Goal: Obtain resource: Download file/media

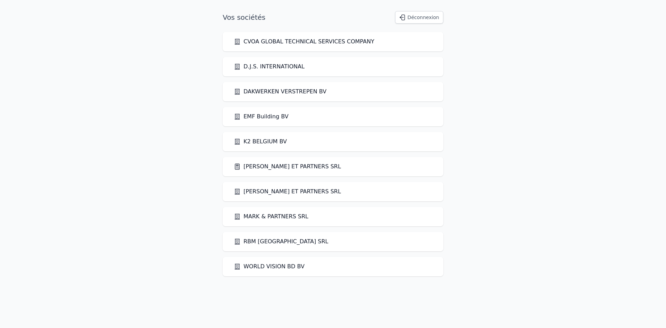
click at [272, 169] on link "[PERSON_NAME] ET PARTNERS SRL" at bounding box center [287, 166] width 107 height 8
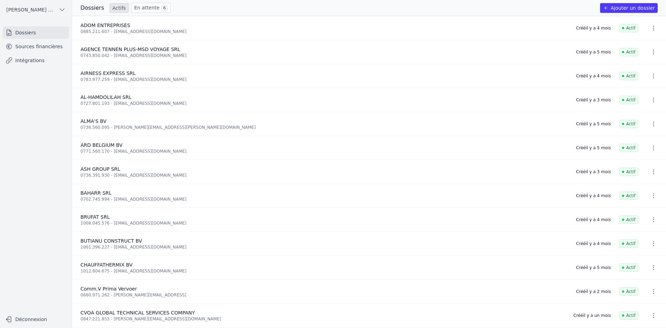
click at [24, 49] on link "Sources financières" at bounding box center [36, 46] width 66 height 12
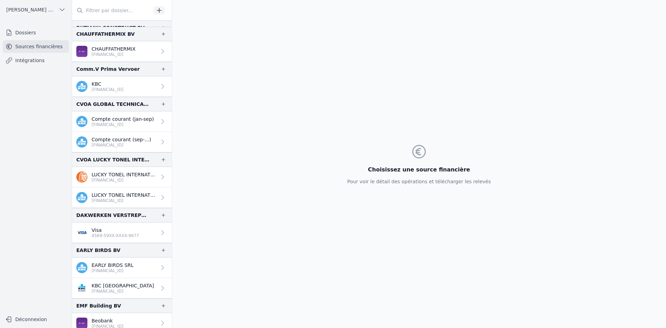
scroll to position [277, 0]
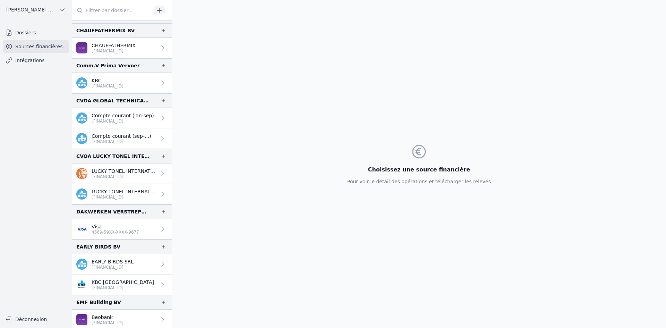
click at [118, 233] on p "4569-59XX-XXXX-9677" at bounding box center [116, 232] width 48 height 6
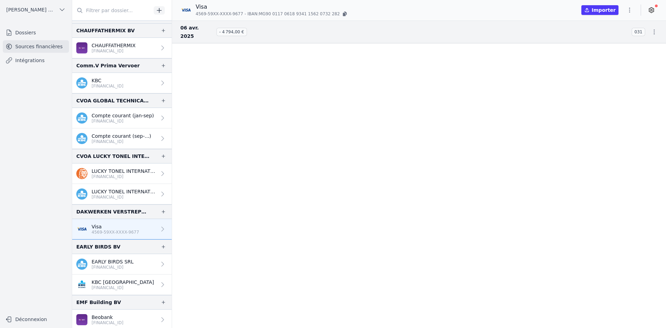
scroll to position [1832, 0]
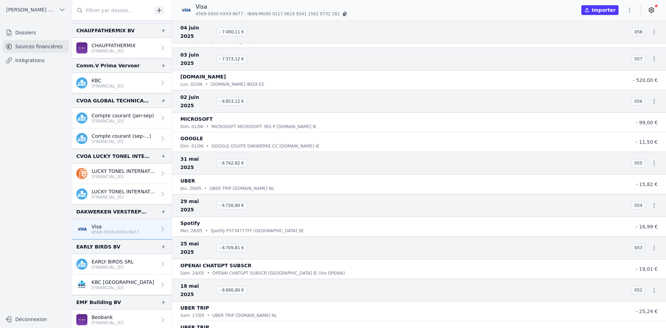
drag, startPoint x: 663, startPoint y: 147, endPoint x: 653, endPoint y: 155, distance: 12.3
click at [665, 251] on nav "And 44 items before 27 juil. 2025 - 9 486,79 € 078 UBER [PERSON_NAME]. 26/07 • …" at bounding box center [419, 173] width 494 height 307
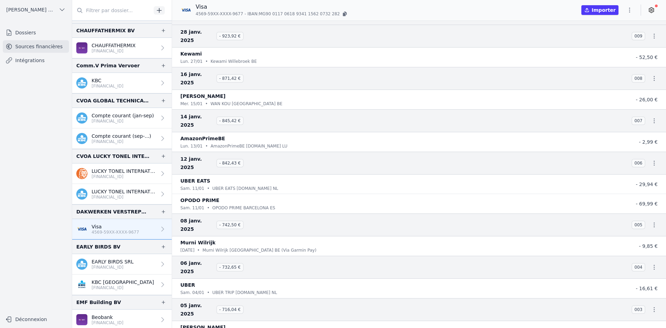
scroll to position [4131, 0]
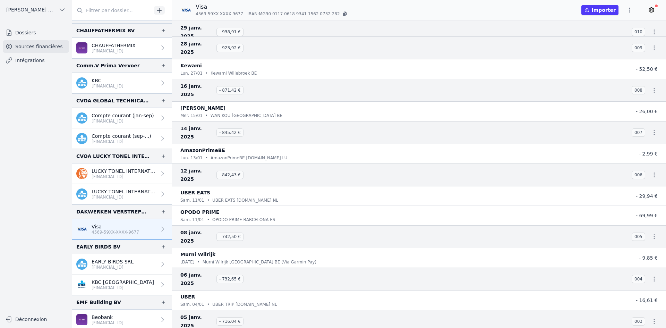
click at [629, 11] on icon "button" at bounding box center [629, 10] width 7 height 7
click at [598, 40] on button "Exporter" at bounding box center [613, 37] width 50 height 13
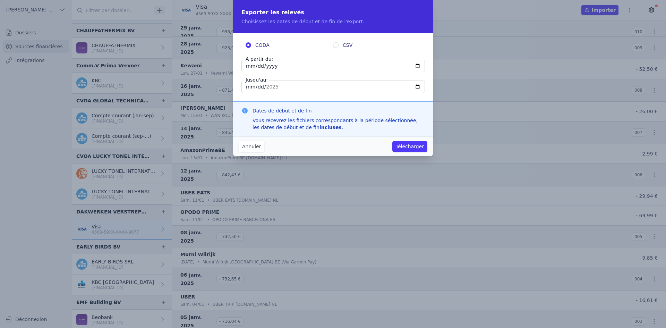
click at [249, 66] on input "[DATE]" at bounding box center [332, 66] width 183 height 12
type input "[DATE]"
click at [251, 64] on input "[DATE]" at bounding box center [332, 66] width 183 height 12
type input "[DATE]"
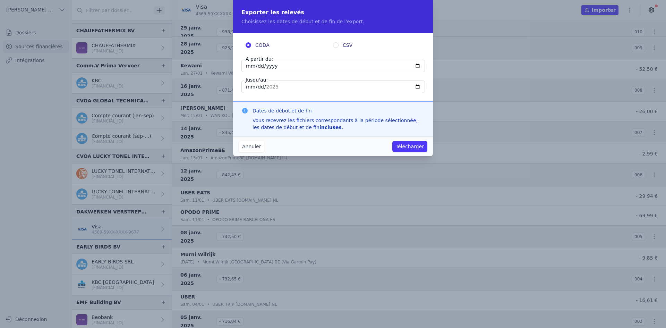
click at [411, 149] on button "Télécharger" at bounding box center [409, 146] width 35 height 11
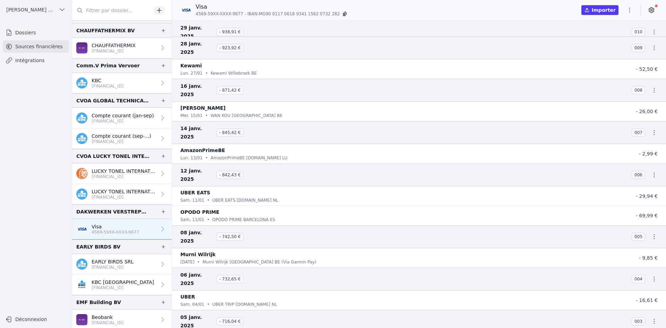
click at [629, 9] on icon "button" at bounding box center [629, 10] width 7 height 7
click at [603, 40] on button "Exporter" at bounding box center [613, 37] width 50 height 13
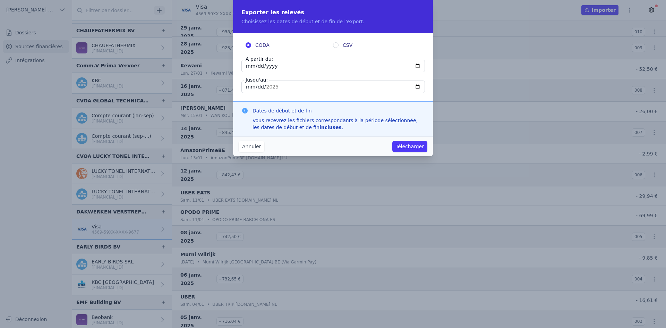
click at [259, 147] on button "Annuler" at bounding box center [252, 146] width 26 height 11
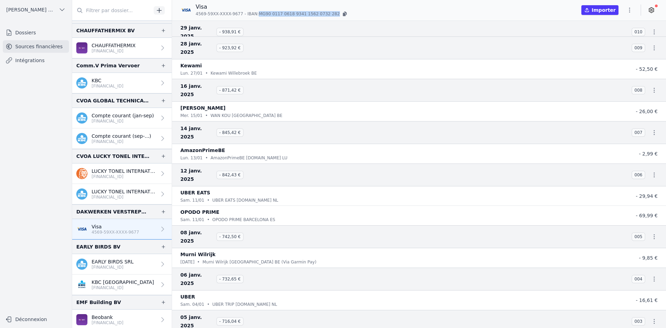
drag, startPoint x: 254, startPoint y: 14, endPoint x: 323, endPoint y: 11, distance: 69.1
click at [323, 11] on p "4569-59XX-XXXX-9677 - IBAN: MG90 [FINANCIAL_ID] [FINANCIAL_ID]" at bounding box center [272, 13] width 153 height 7
copy span "MG90 0117 0618 9341 1562 0732 282"
click at [343, 14] on icon "button" at bounding box center [344, 14] width 3 height 3
click at [645, 20] on icon "button" at bounding box center [645, 18] width 3 height 3
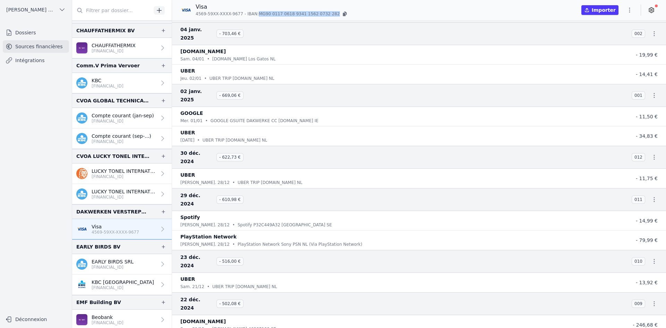
scroll to position [4547, 0]
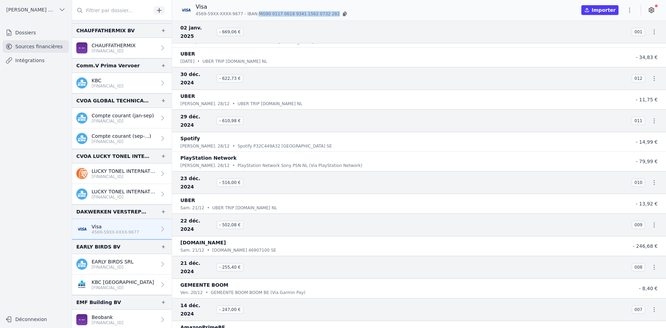
click at [343, 13] on icon "button" at bounding box center [344, 14] width 3 height 3
click at [576, 6] on div "Visa 4569-59XX-XXXX-9677 - IBAN: MG90 [FINANCIAL_ID] [FINANCIAL_ID] Importer" at bounding box center [419, 10] width 494 height 15
drag, startPoint x: 622, startPoint y: 6, endPoint x: 627, endPoint y: 6, distance: 4.9
click at [625, 6] on div "Importer" at bounding box center [619, 10] width 76 height 11
click at [631, 7] on icon "button" at bounding box center [629, 10] width 7 height 7
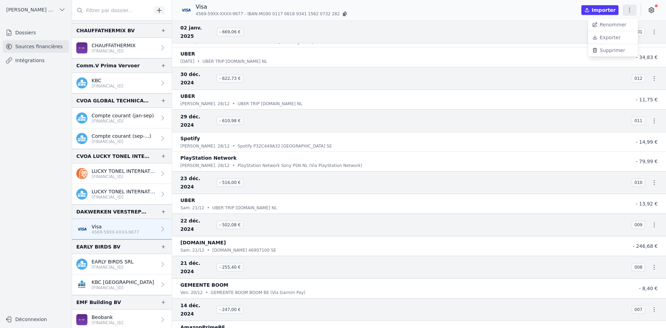
click at [616, 36] on button "Exporter" at bounding box center [613, 37] width 50 height 13
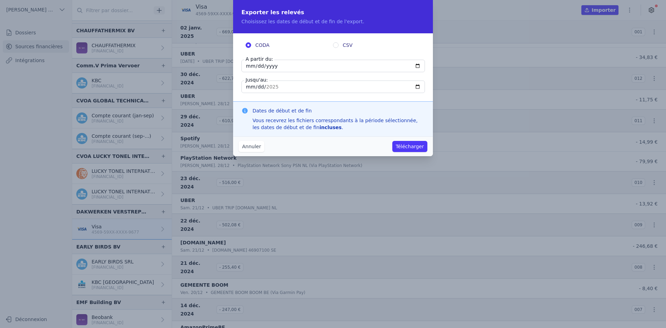
click at [246, 66] on input "[DATE]" at bounding box center [332, 66] width 183 height 12
type input "[DATE]"
click at [250, 85] on input "[DATE]" at bounding box center [332, 86] width 183 height 12
type input "[DATE]"
type input "0241-12-31"
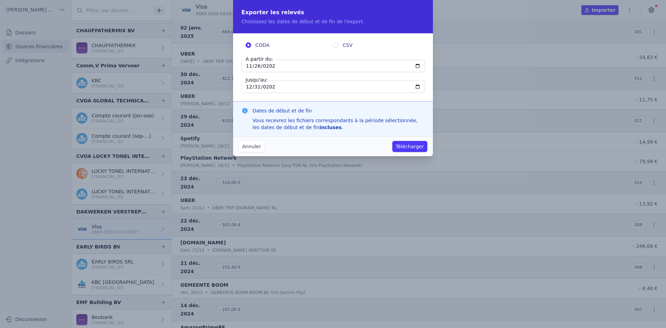
type input "[DATE]"
click at [403, 148] on button "Télécharger" at bounding box center [409, 146] width 35 height 11
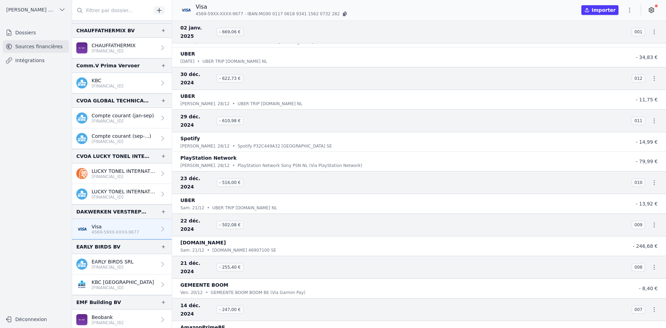
click at [631, 9] on icon "button" at bounding box center [629, 10] width 7 height 7
click at [598, 40] on button "Exporter" at bounding box center [613, 37] width 50 height 13
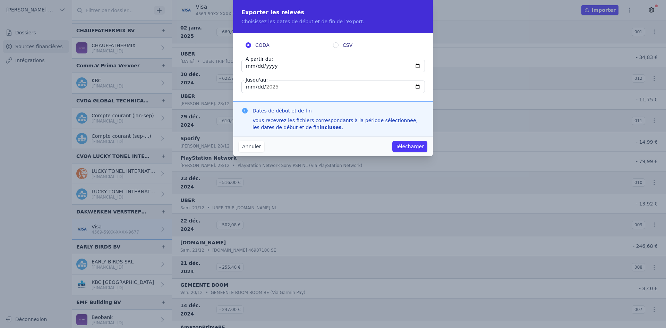
click at [248, 67] on input "[DATE]" at bounding box center [332, 66] width 183 height 12
type input "[DATE]"
drag, startPoint x: 248, startPoint y: 88, endPoint x: 254, endPoint y: 91, distance: 7.4
click at [250, 89] on input "[DATE]" at bounding box center [332, 86] width 183 height 12
type input "[DATE]"
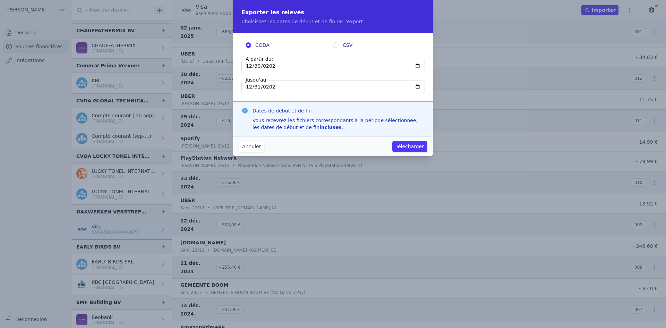
type input "[DATE]"
click at [411, 147] on button "Télécharger" at bounding box center [409, 146] width 35 height 11
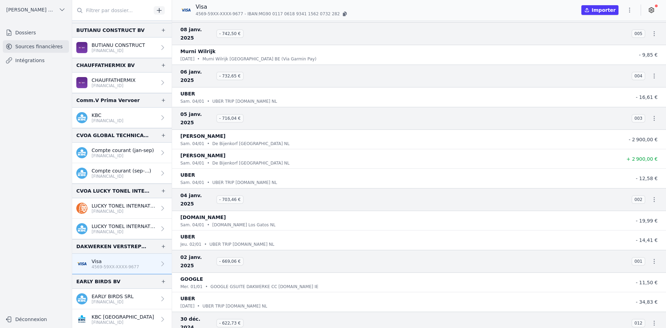
scroll to position [4305, 0]
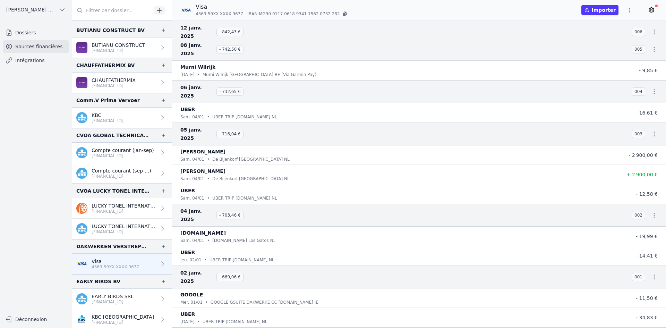
drag, startPoint x: 235, startPoint y: 128, endPoint x: 218, endPoint y: 129, distance: 17.4
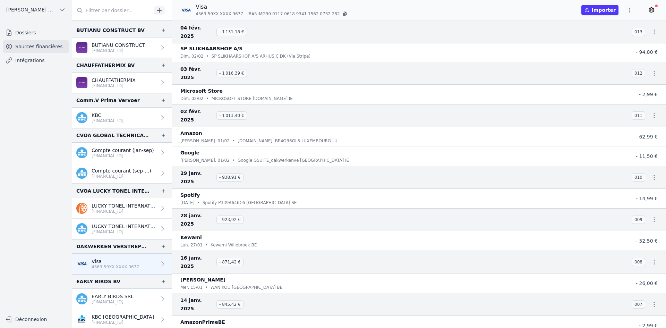
scroll to position [3958, 0]
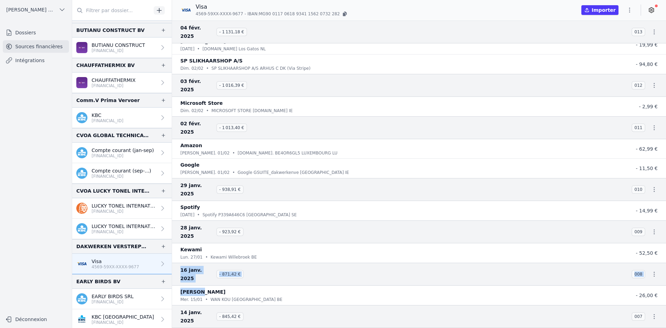
drag, startPoint x: 179, startPoint y: 68, endPoint x: 332, endPoint y: 82, distance: 152.9
click at [332, 82] on nav "And 153 items before UBER TRIP mer. 09/04 • UBER TRIP [DOMAIN_NAME] NL (Via ) 1…" at bounding box center [419, 173] width 494 height 307
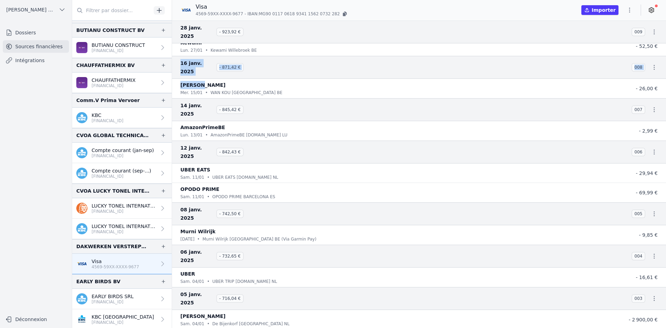
scroll to position [4201, 0]
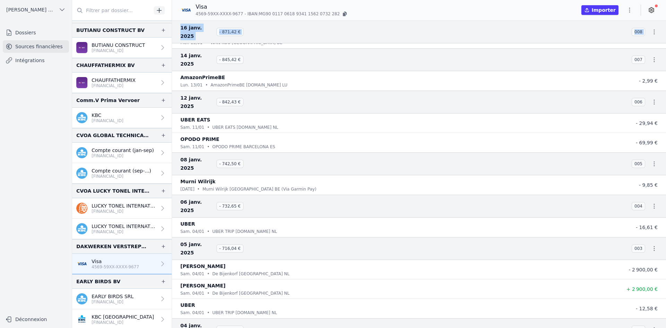
click at [625, 14] on button "button" at bounding box center [629, 10] width 14 height 11
click at [610, 40] on button "Exporter" at bounding box center [613, 37] width 50 height 13
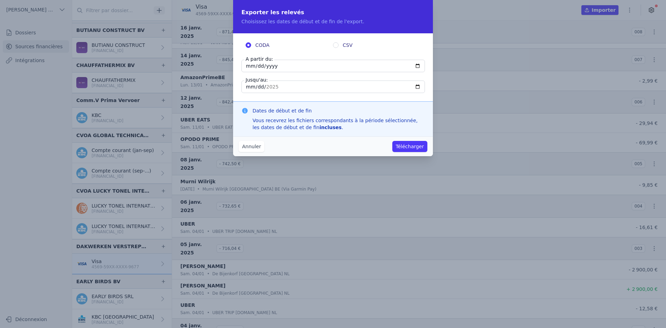
click at [247, 68] on input "[DATE]" at bounding box center [332, 66] width 183 height 12
type input "[DATE]"
click at [254, 147] on button "Annuler" at bounding box center [252, 146] width 26 height 11
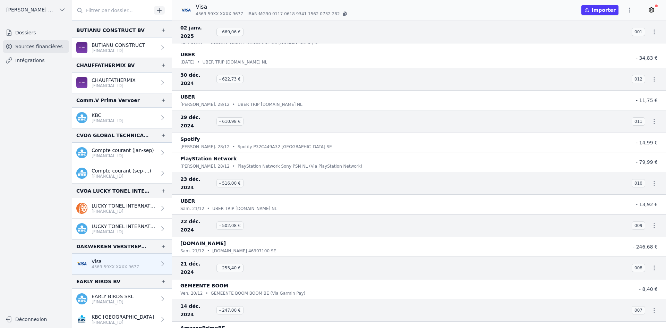
scroll to position [4547, 0]
click at [631, 6] on button "button" at bounding box center [629, 10] width 14 height 11
click at [604, 41] on button "Exporter" at bounding box center [613, 37] width 50 height 13
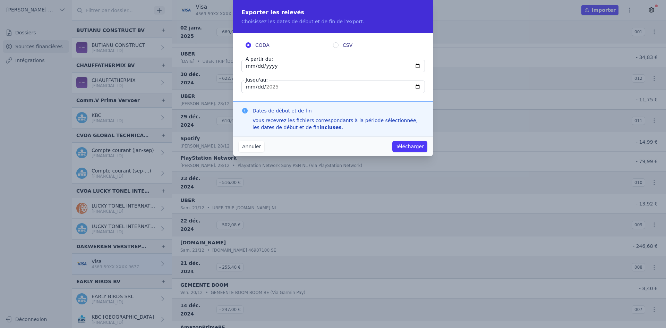
click at [251, 67] on input "[DATE]" at bounding box center [332, 66] width 183 height 12
type input "[DATE]"
click at [409, 148] on button "Télécharger" at bounding box center [409, 146] width 35 height 11
